Goal: Task Accomplishment & Management: Manage account settings

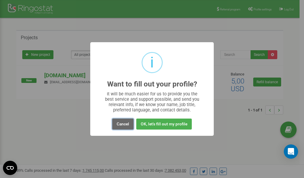
click at [122, 123] on button "Cancel" at bounding box center [122, 123] width 21 height 11
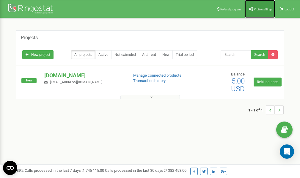
click at [254, 5] on link "Profile settings" at bounding box center [259, 9] width 30 height 18
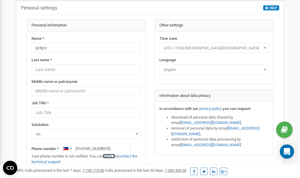
click at [109, 156] on link "verify it" at bounding box center [109, 156] width 12 height 4
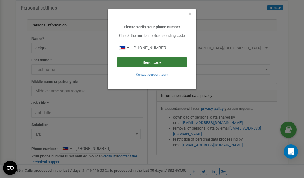
click at [139, 62] on button "Send code" at bounding box center [152, 62] width 71 height 10
